Goal: Check status

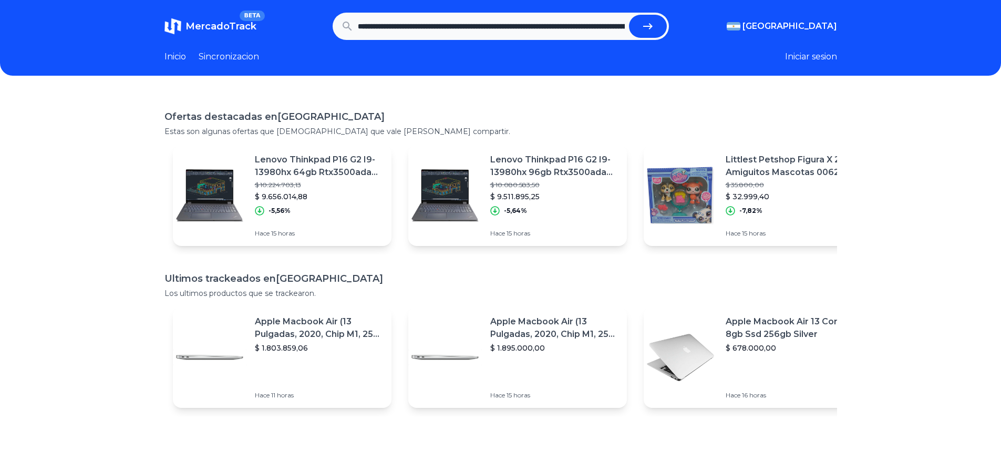
click at [654, 27] on icon "submit" at bounding box center [648, 26] width 13 height 13
type input "**********"
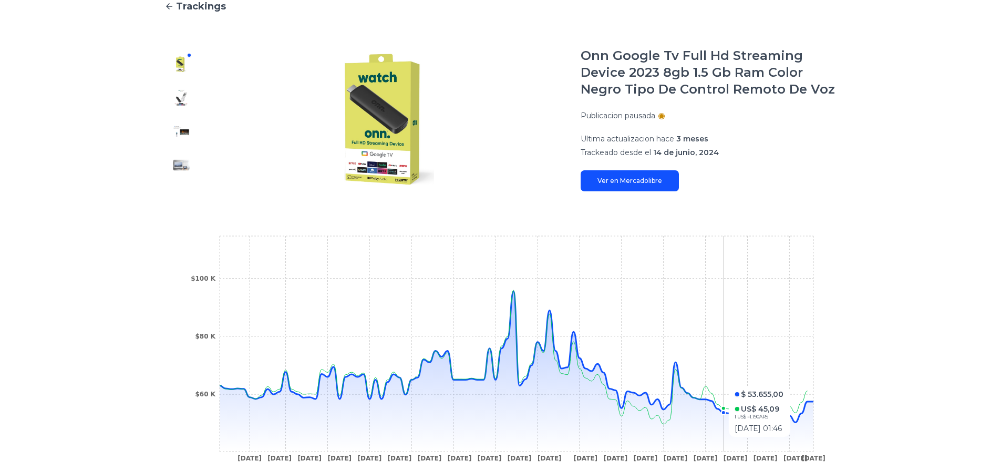
scroll to position [105, 0]
